Goal: Information Seeking & Learning: Learn about a topic

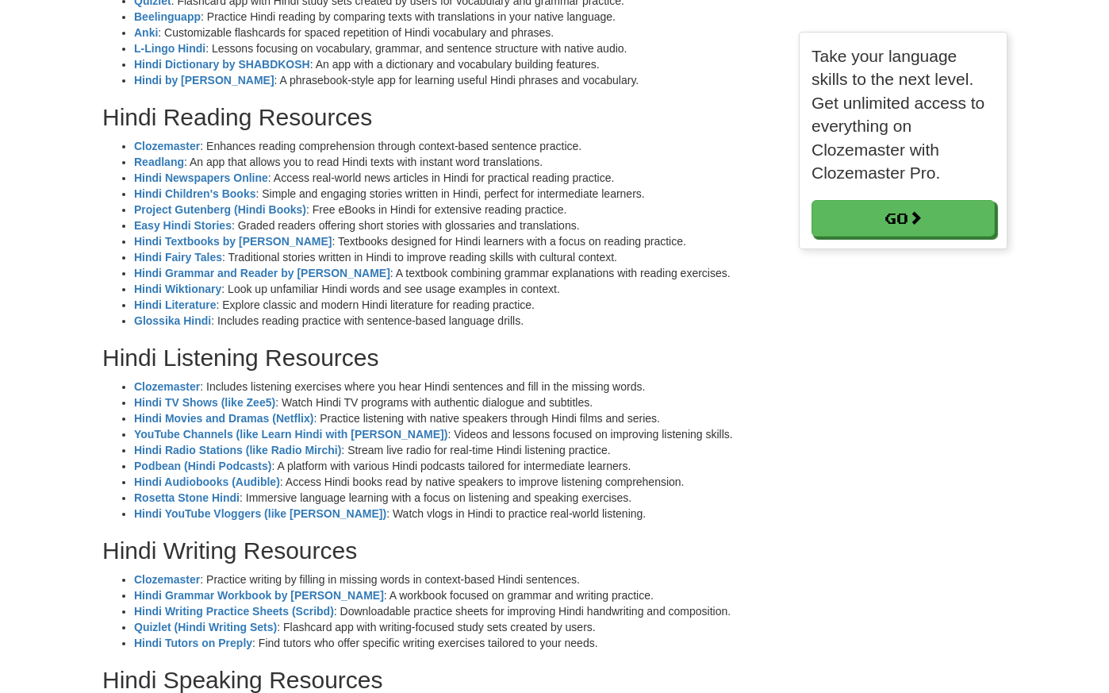
scroll to position [345, 0]
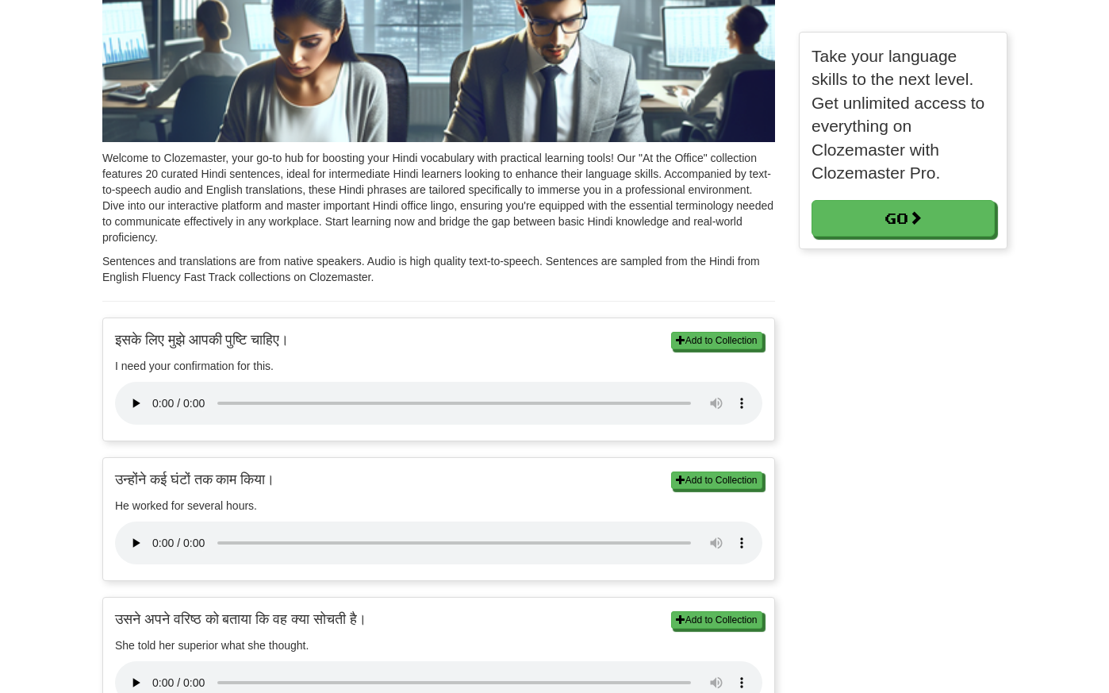
scroll to position [179, 0]
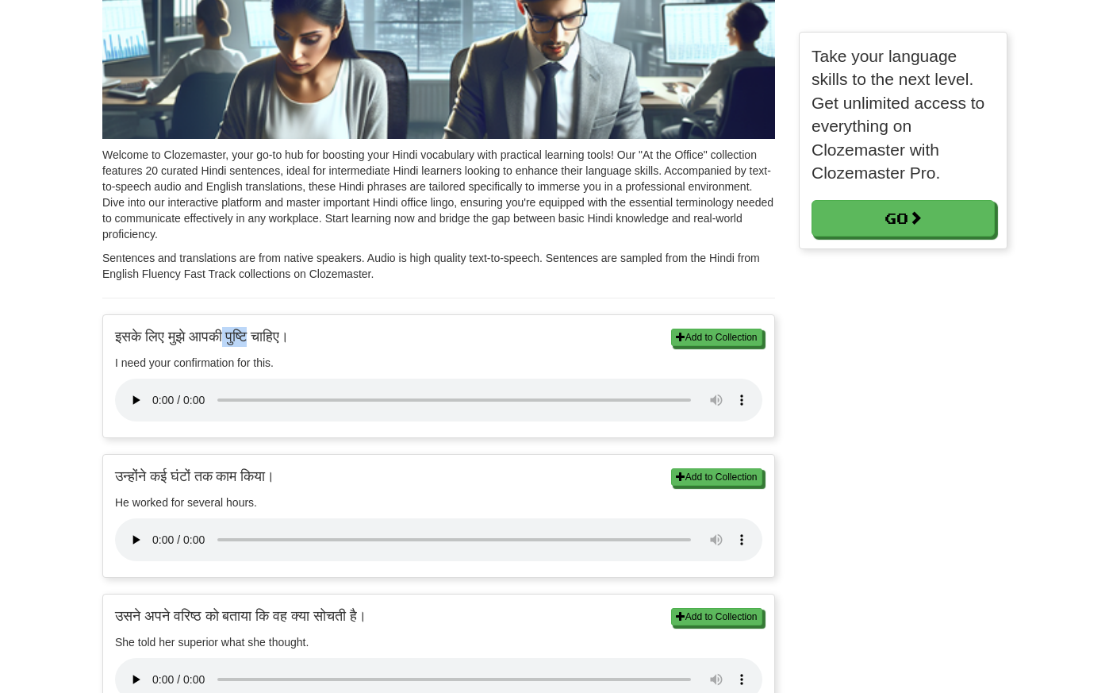
drag, startPoint x: 255, startPoint y: 337, endPoint x: 232, endPoint y: 337, distance: 23.8
click at [232, 337] on p "इसके लिए मुझे आपकी पुष्टि चाहिए।" at bounding box center [438, 337] width 647 height 20
copy p "पुष्टि"
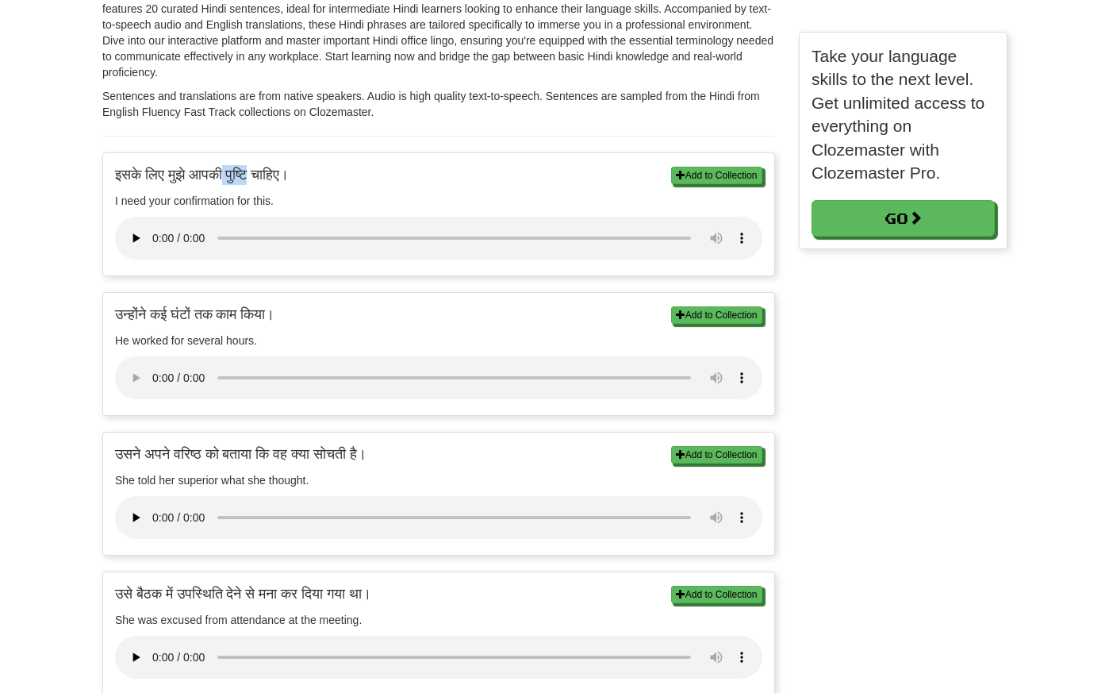
scroll to position [351, 0]
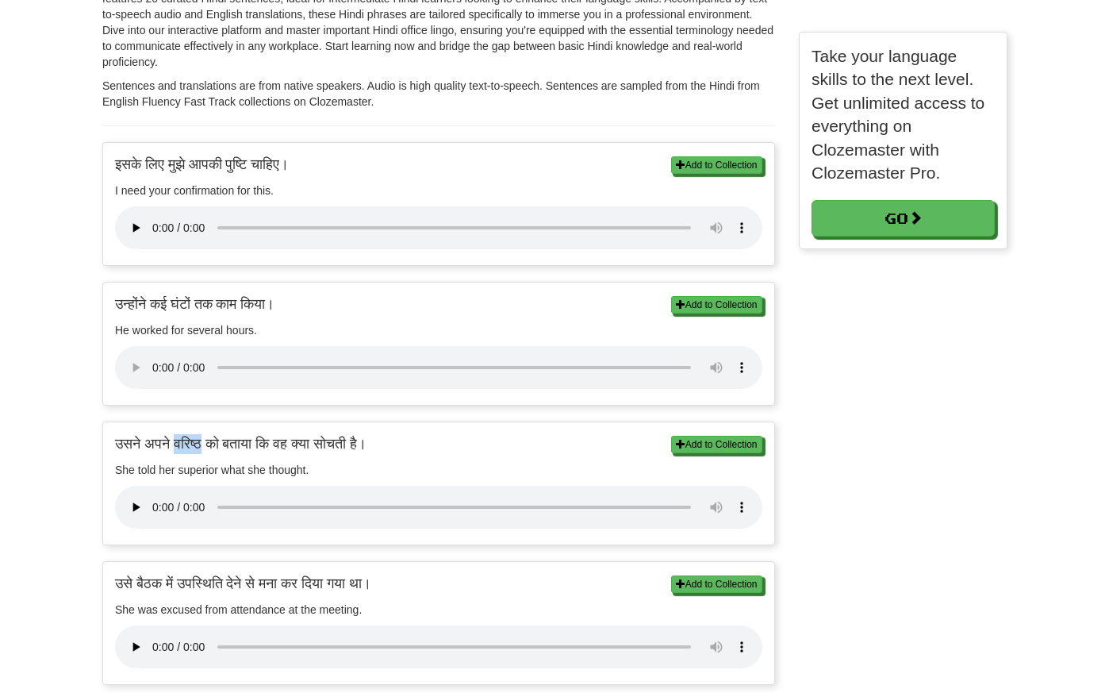
copy p "वरिष्ठ"
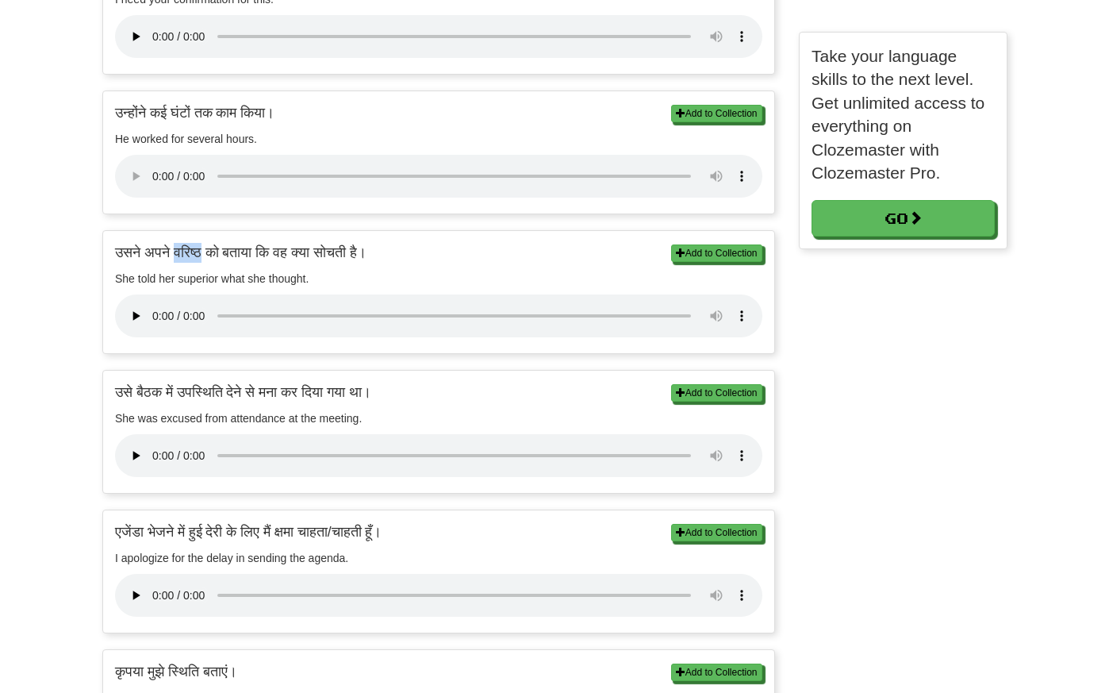
scroll to position [554, 0]
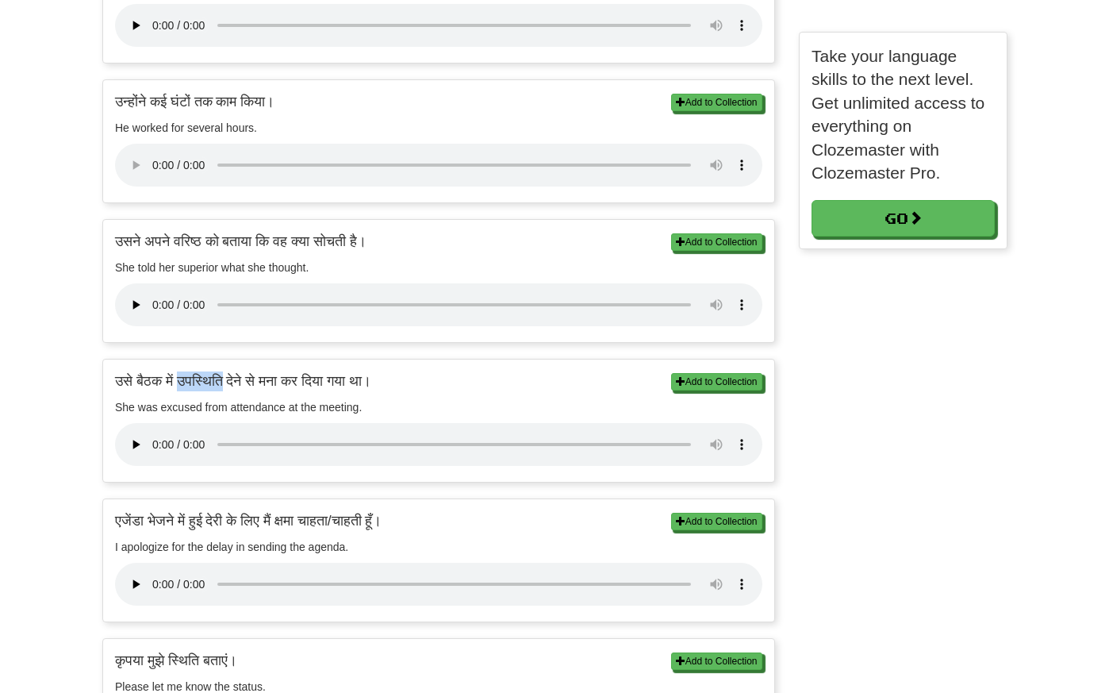
copy p "उपस्थिति"
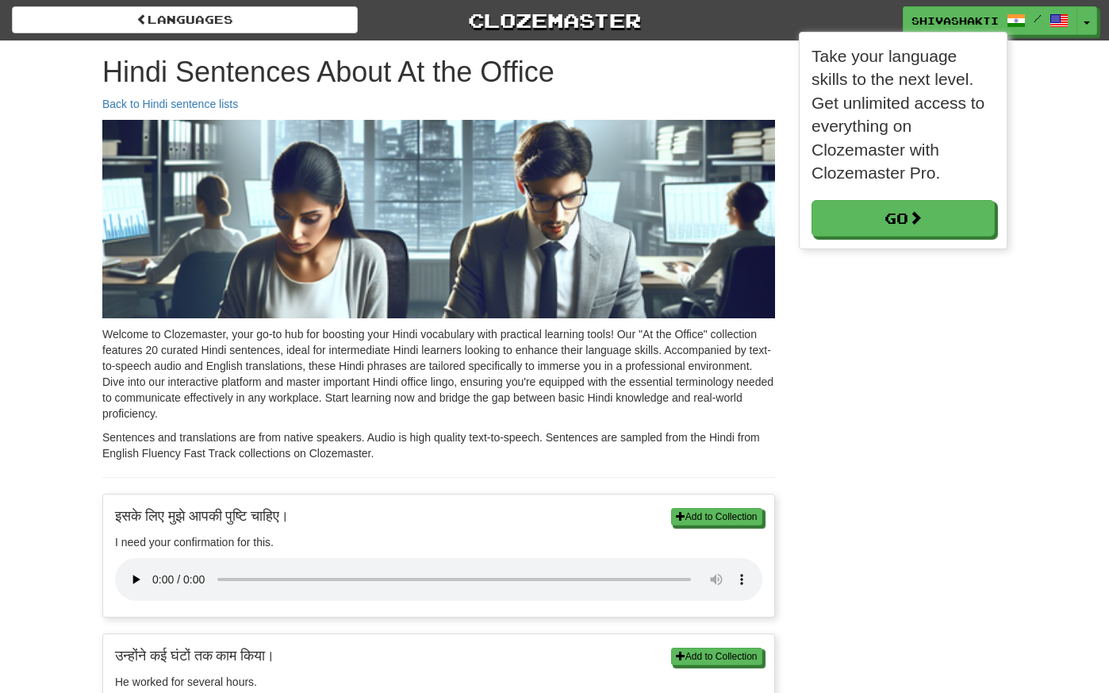
scroll to position [8, 8]
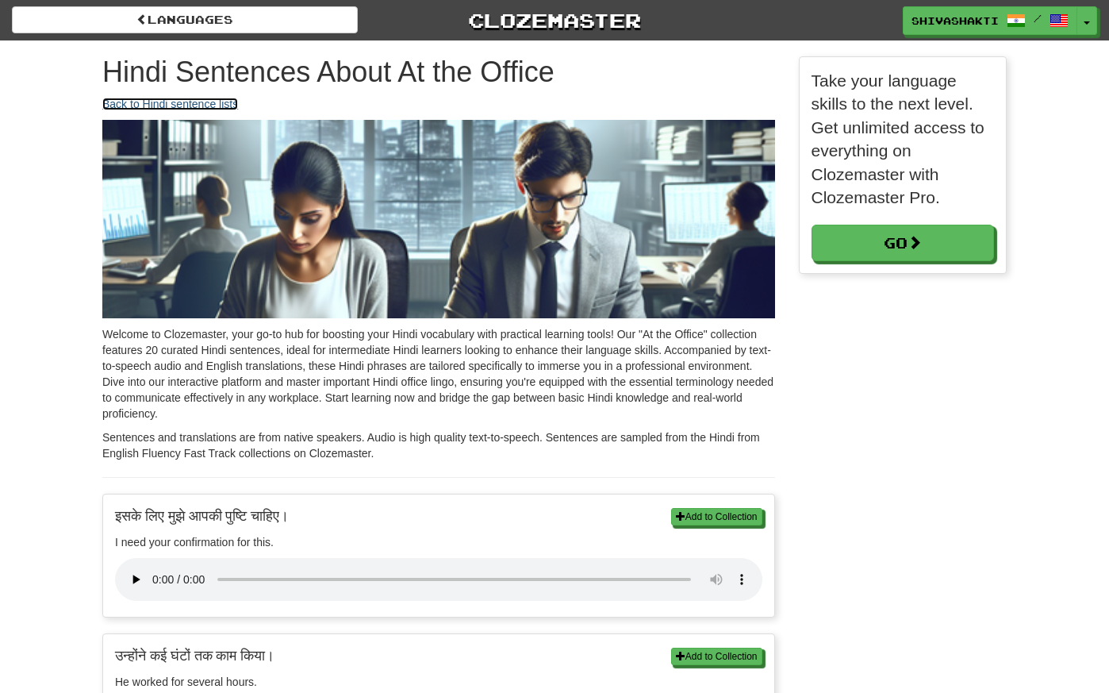
click at [209, 102] on link "Back to Hindi sentence lists" at bounding box center [170, 104] width 136 height 13
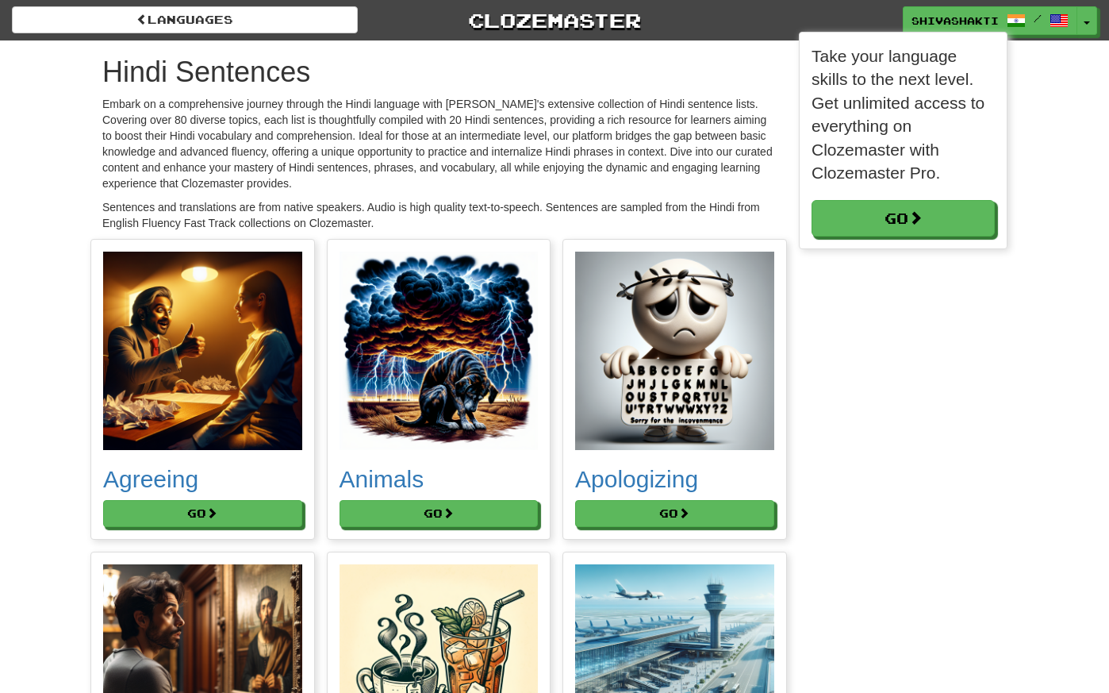
scroll to position [8, 8]
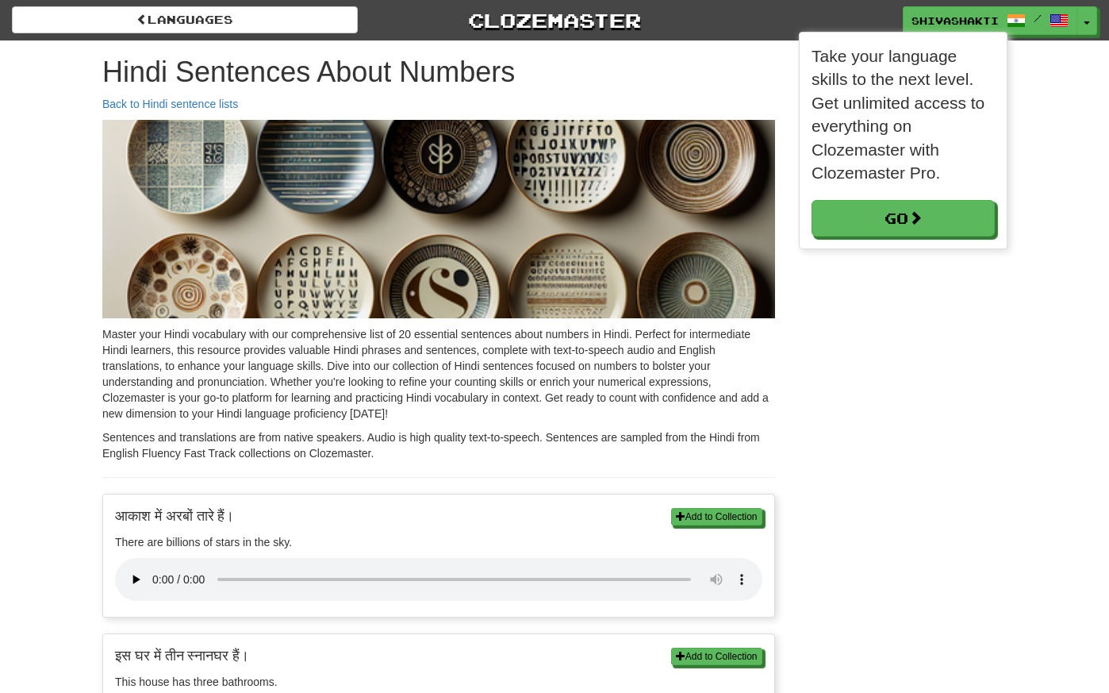
scroll to position [8, 8]
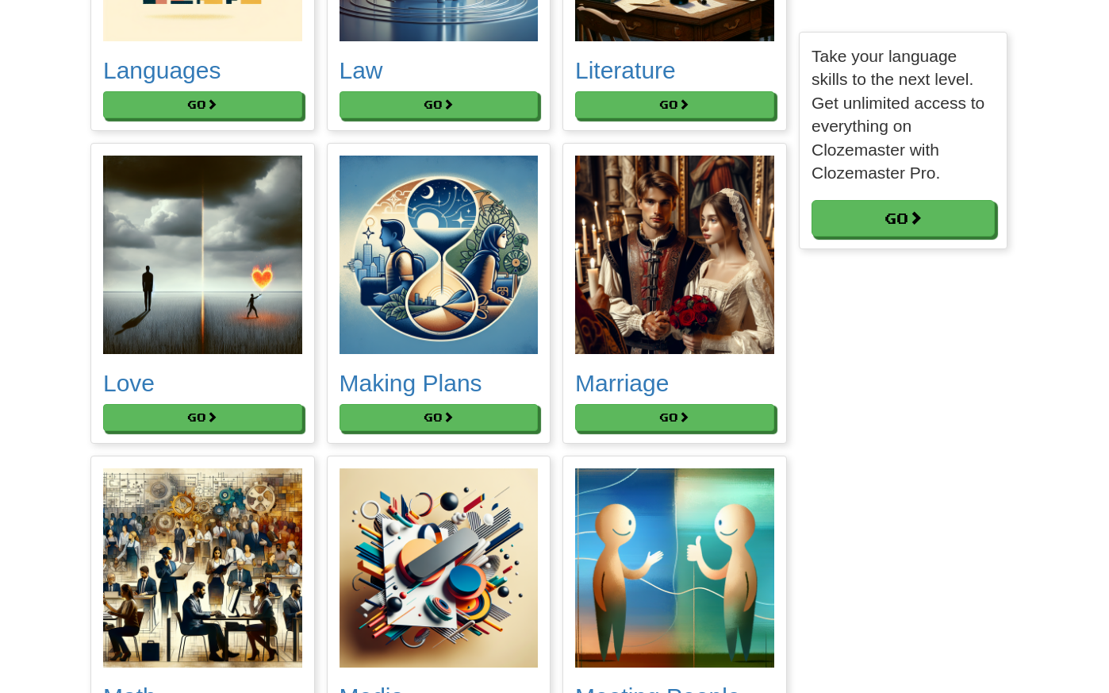
scroll to position [4854, 0]
